Goal: Information Seeking & Learning: Find specific page/section

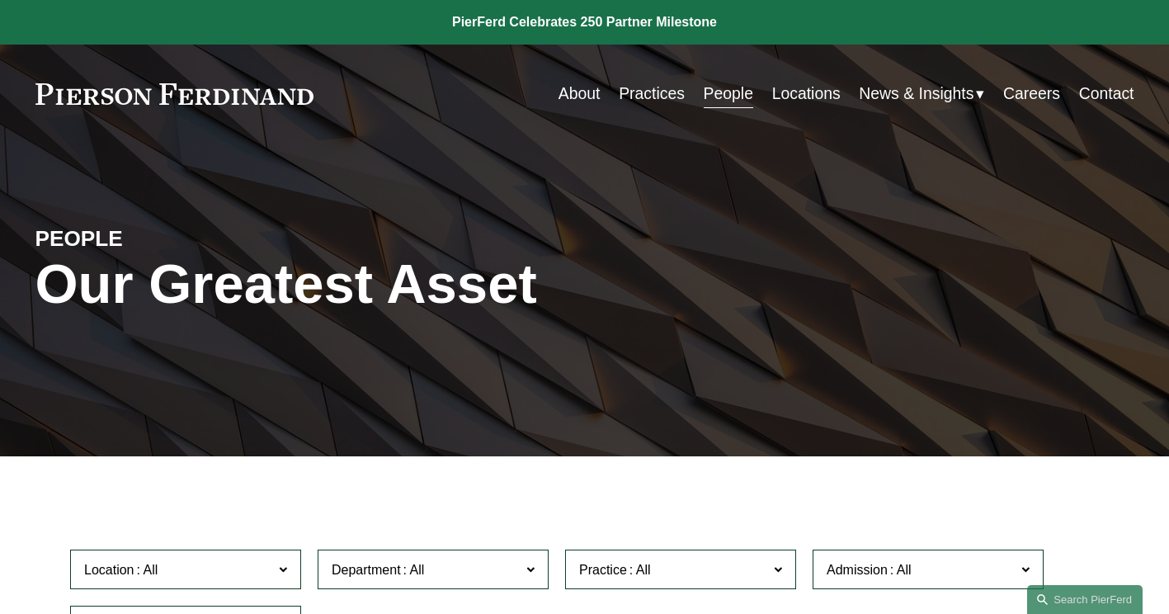
click at [650, 84] on link "Practices" at bounding box center [652, 94] width 66 height 32
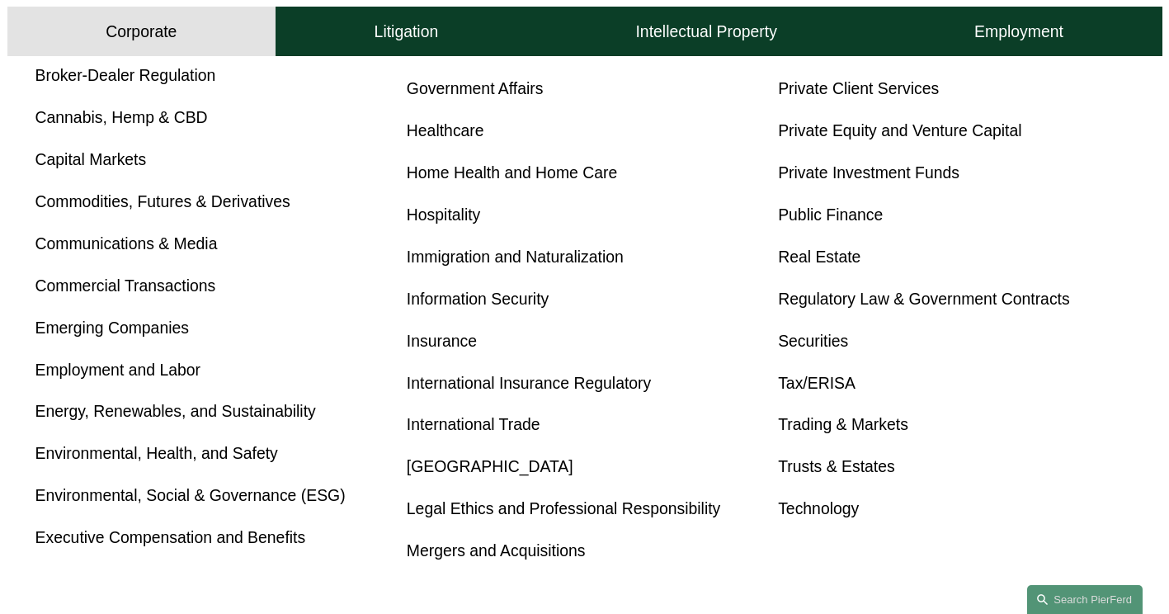
scroll to position [825, 0]
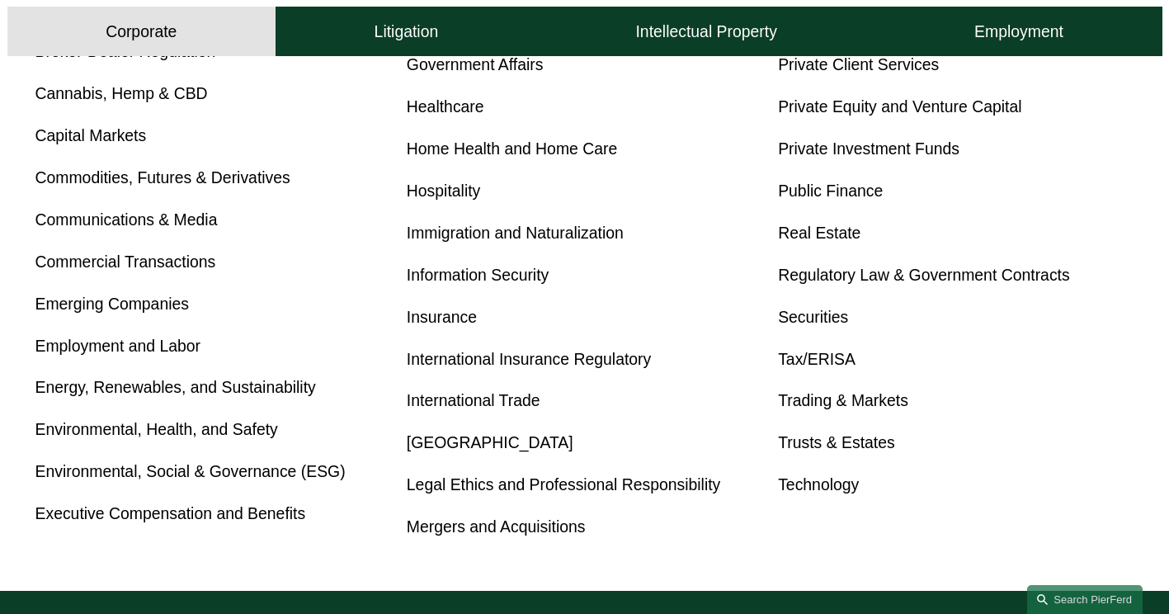
click at [823, 367] on link "Tax/ERISA" at bounding box center [817, 359] width 78 height 18
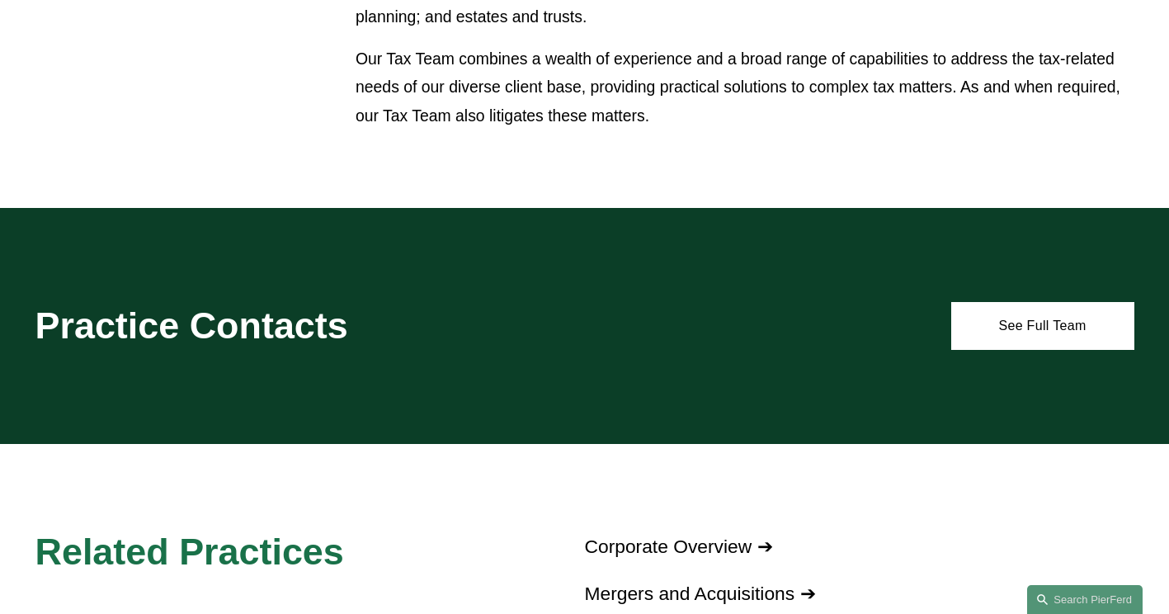
scroll to position [1216, 0]
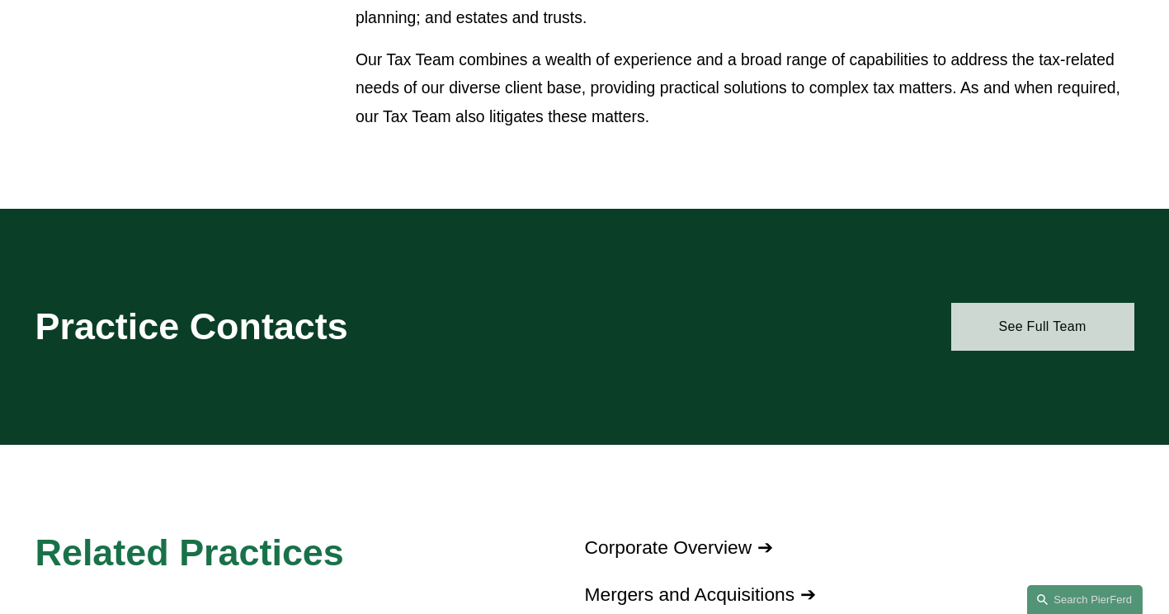
click at [1033, 323] on link "See Full Team" at bounding box center [1042, 326] width 183 height 47
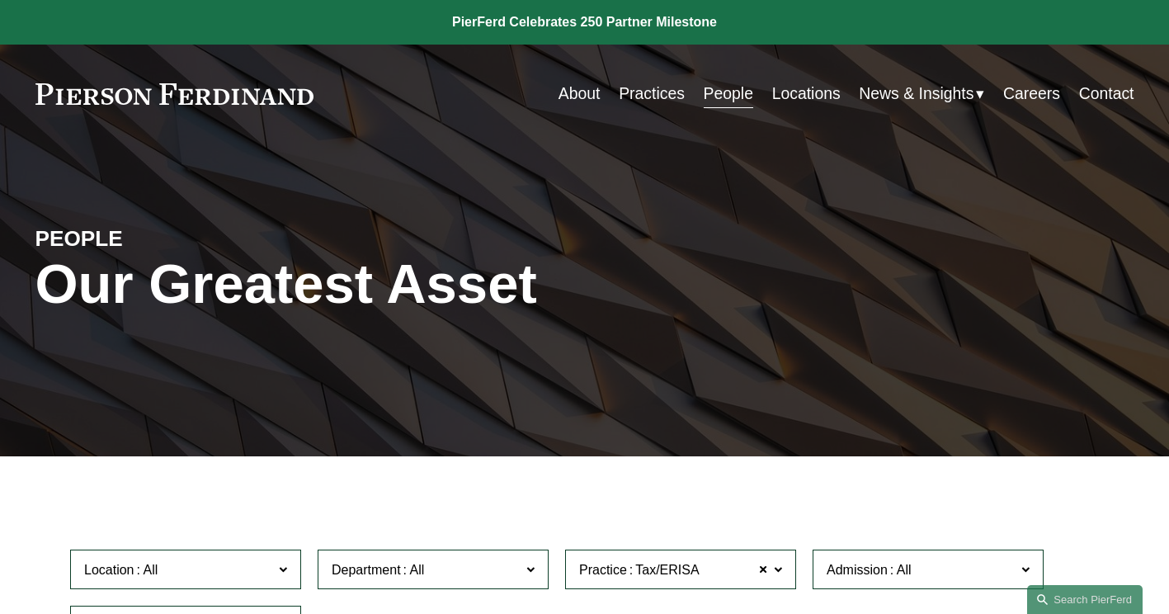
click at [653, 94] on link "Practices" at bounding box center [652, 94] width 66 height 32
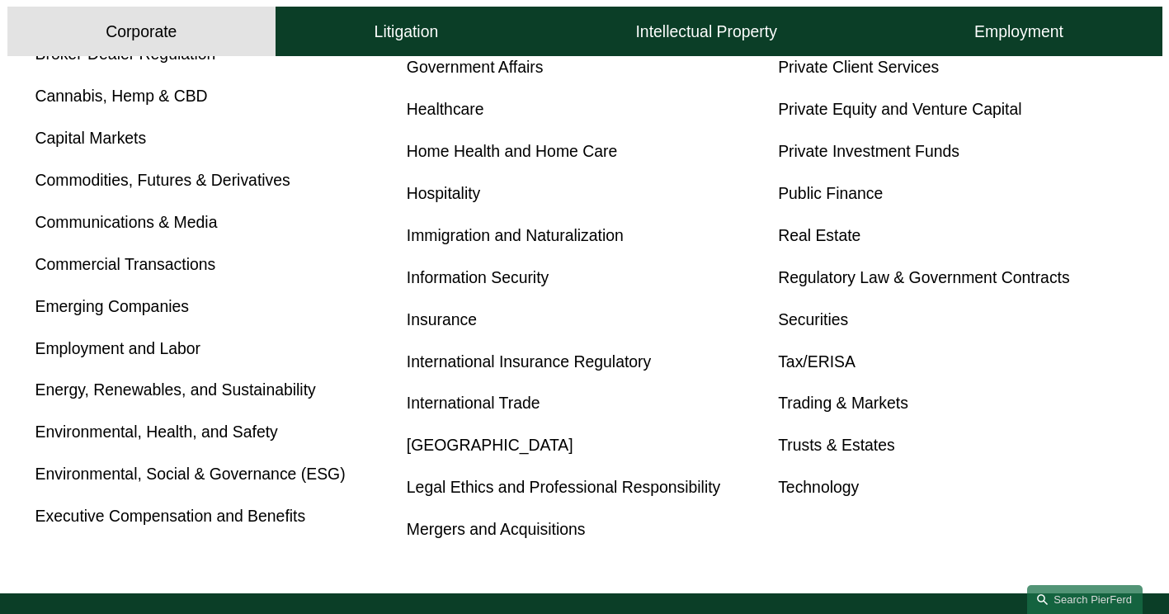
scroll to position [825, 0]
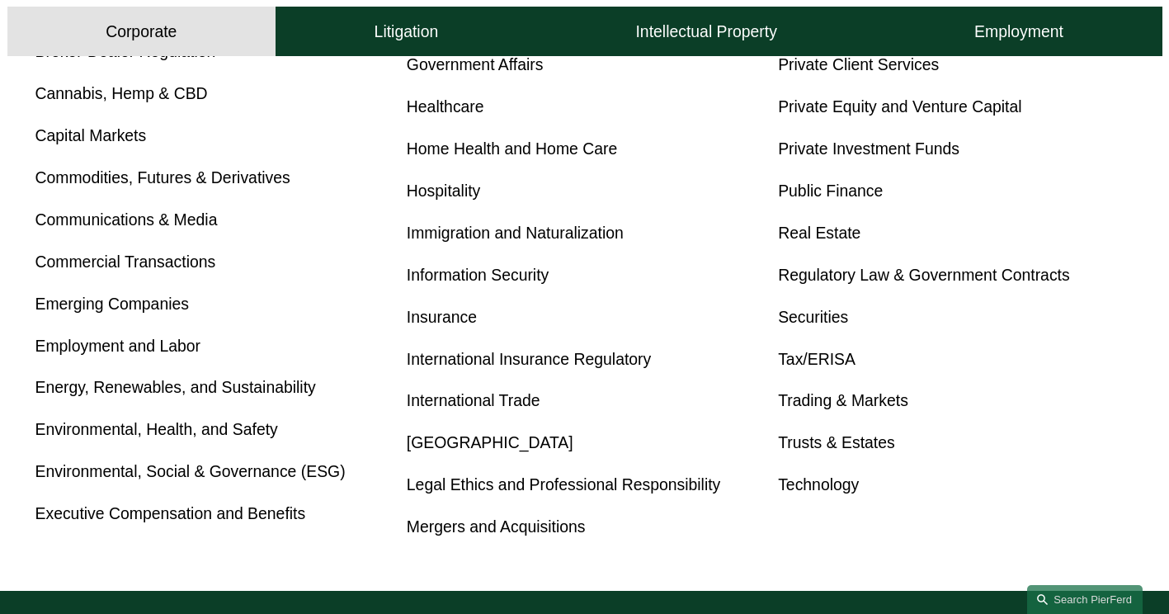
drag, startPoint x: 109, startPoint y: 398, endPoint x: 137, endPoint y: 396, distance: 28.1
click at [109, 396] on link "Energy, Renewables, and Sustainability" at bounding box center [175, 387] width 280 height 18
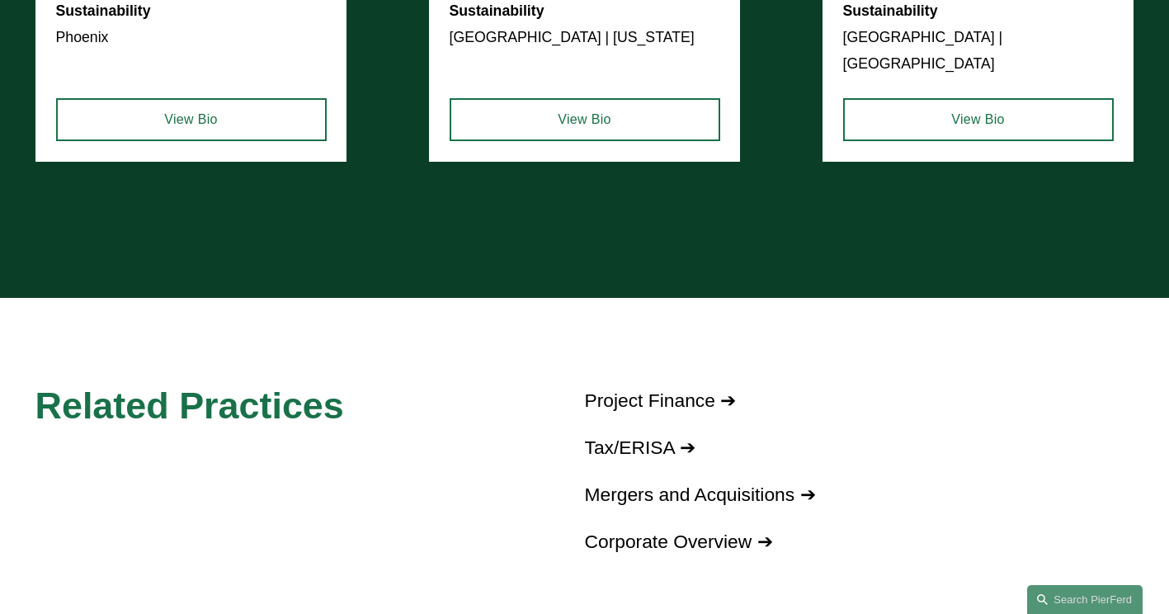
scroll to position [3134, 0]
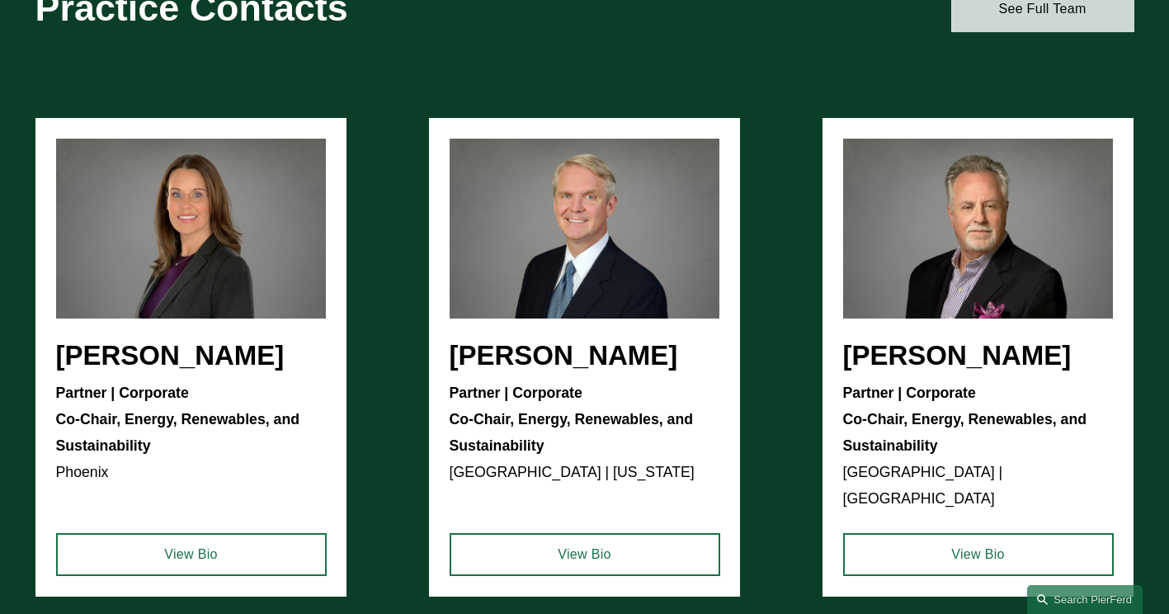
click at [1056, 28] on link "See Full Team" at bounding box center [1042, 8] width 183 height 47
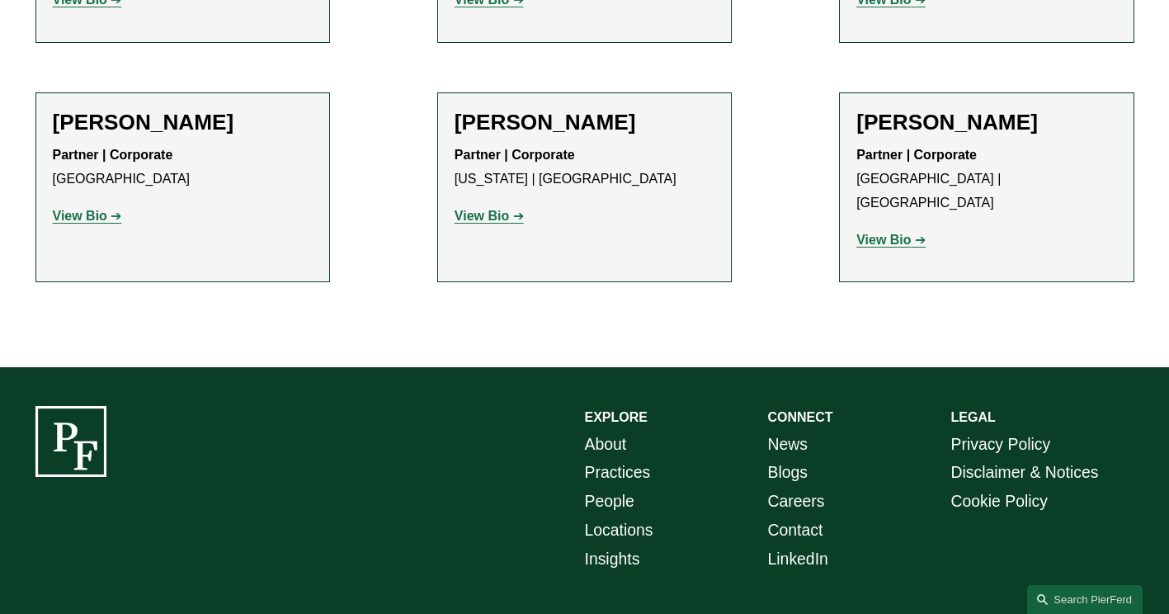
scroll to position [1778, 0]
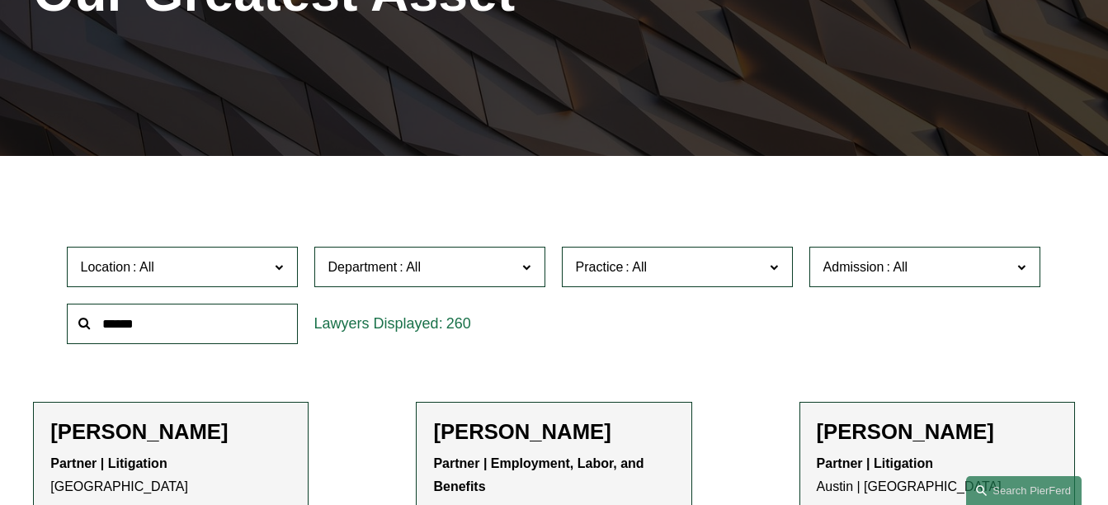
scroll to position [412, 0]
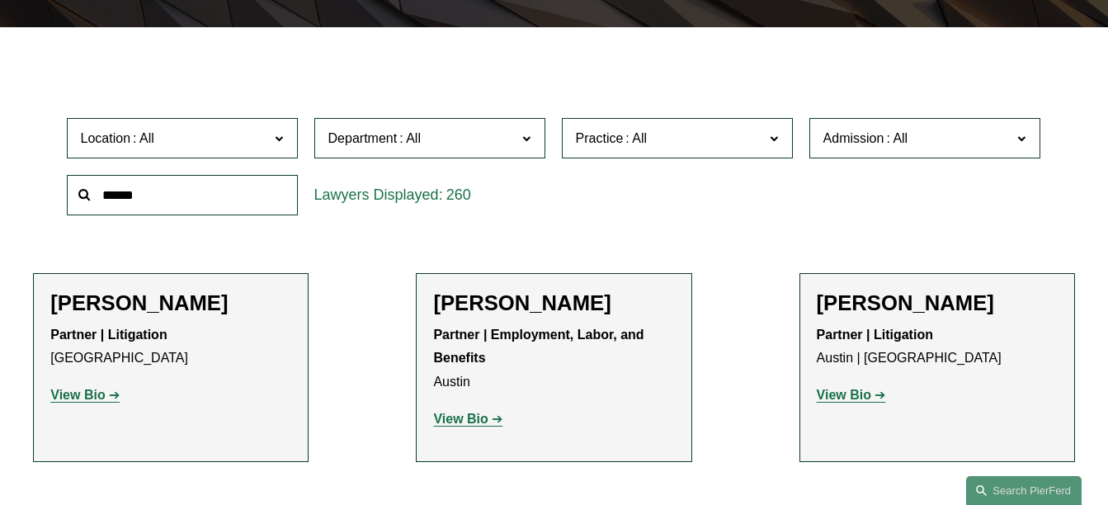
click at [179, 197] on input "text" at bounding box center [182, 195] width 231 height 40
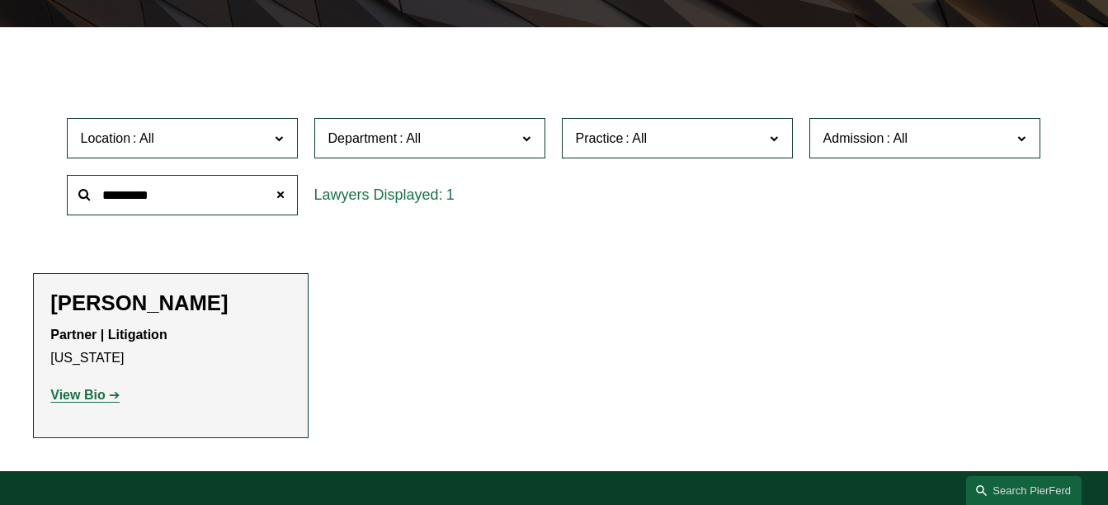
drag, startPoint x: 169, startPoint y: 200, endPoint x: -49, endPoint y: 195, distance: 217.8
click at [0, 195] on html "0 PierFerd Celebrates 250 Partner Milestone Skip to Content" at bounding box center [554, 207] width 1108 height 1238
type input "*"
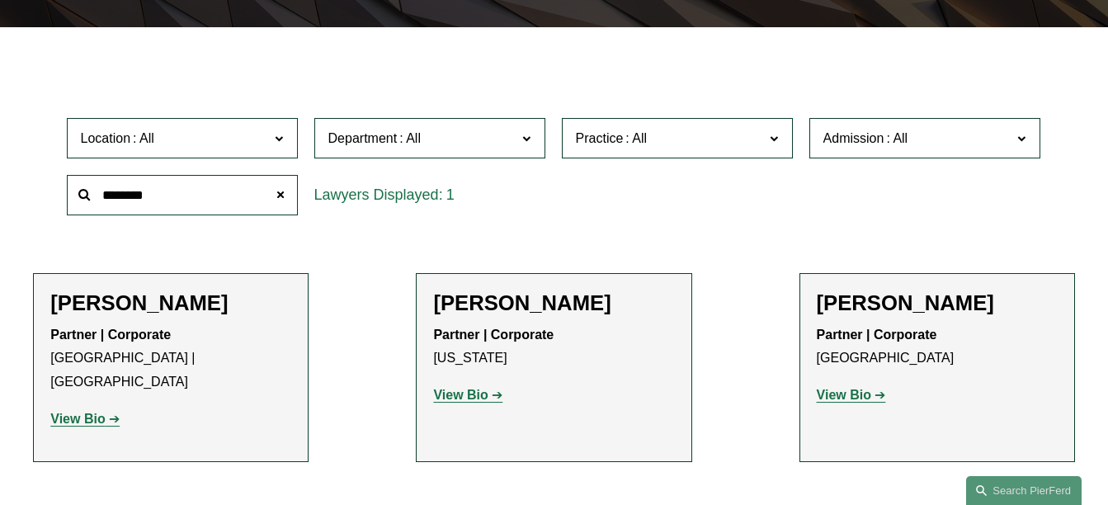
type input "********"
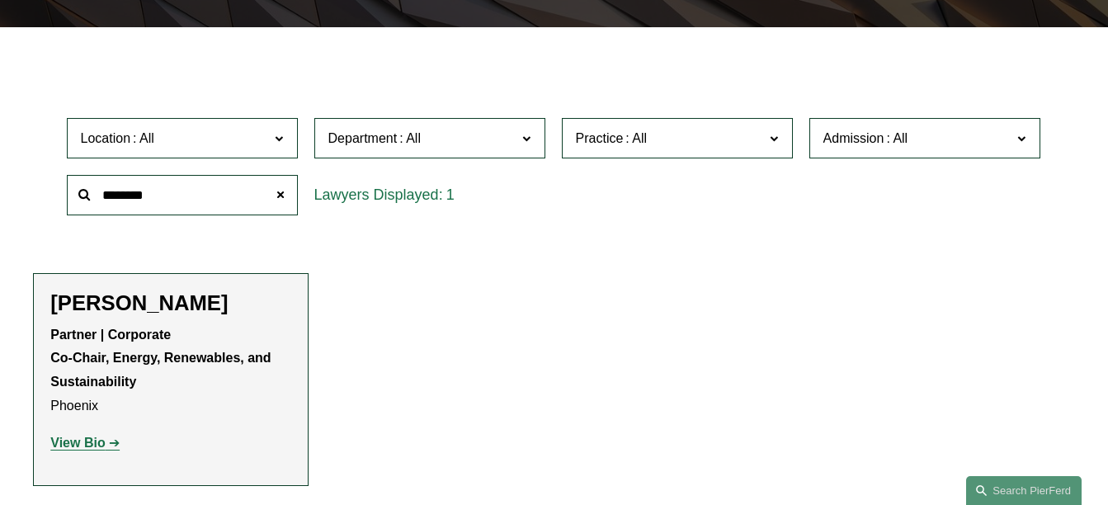
click at [91, 449] on strong "View Bio" at bounding box center [77, 442] width 54 height 14
